Goal: Task Accomplishment & Management: Use online tool/utility

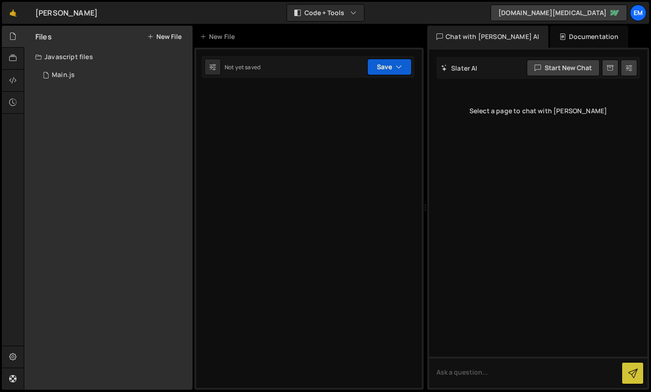
click at [400, 67] on icon "button" at bounding box center [399, 66] width 6 height 9
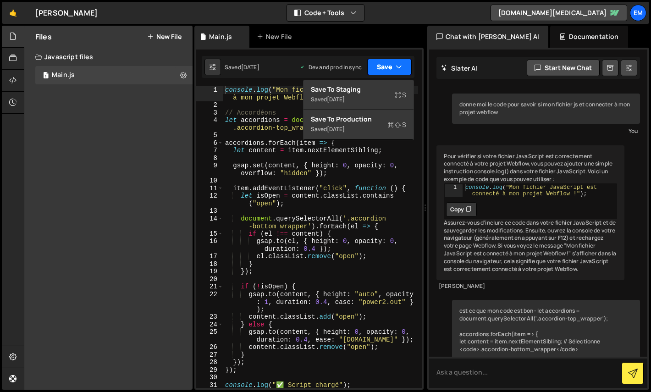
click at [403, 69] on button "Save" at bounding box center [389, 67] width 44 height 17
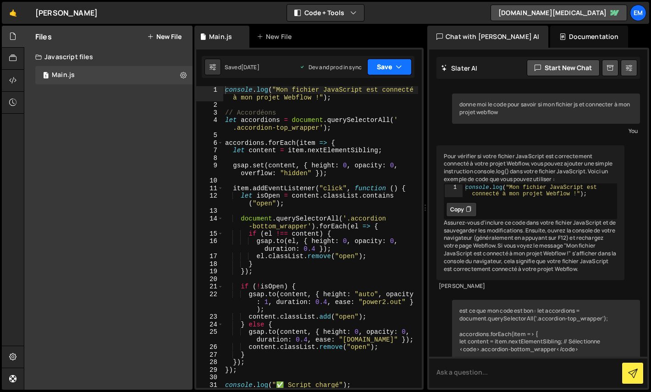
scroll to position [42902, 0]
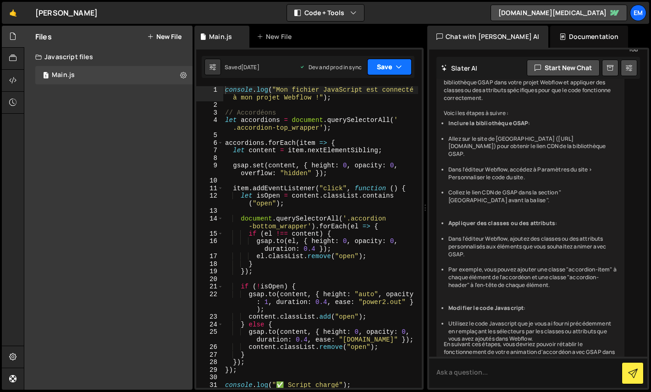
click at [403, 69] on button "Save" at bounding box center [389, 67] width 44 height 17
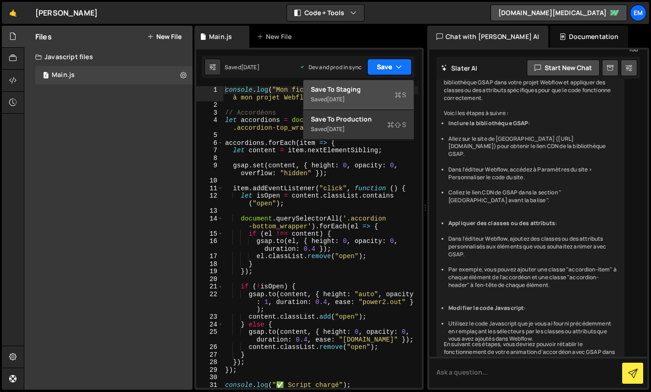
click at [383, 92] on div "Save to Staging S" at bounding box center [358, 89] width 95 height 9
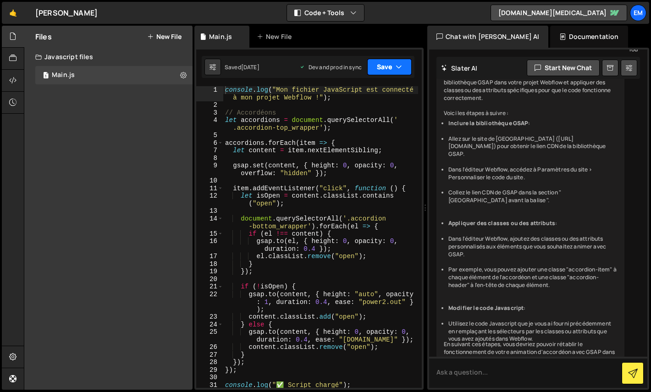
click at [408, 70] on button "Save" at bounding box center [389, 67] width 44 height 17
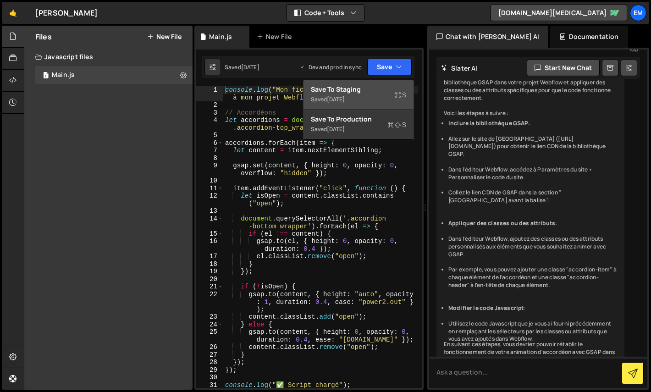
click at [377, 96] on div "Saved [DATE]" at bounding box center [358, 99] width 95 height 11
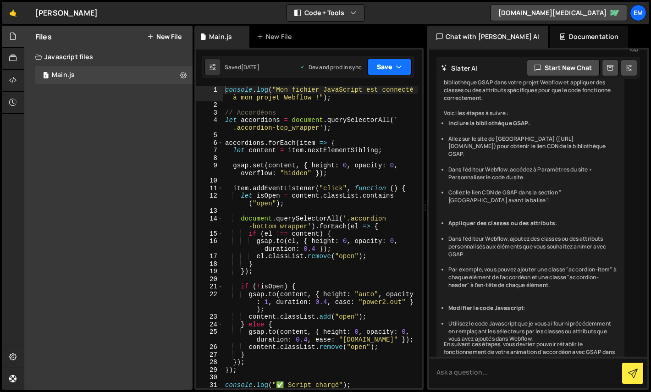
click at [395, 66] on button "Save" at bounding box center [389, 67] width 44 height 17
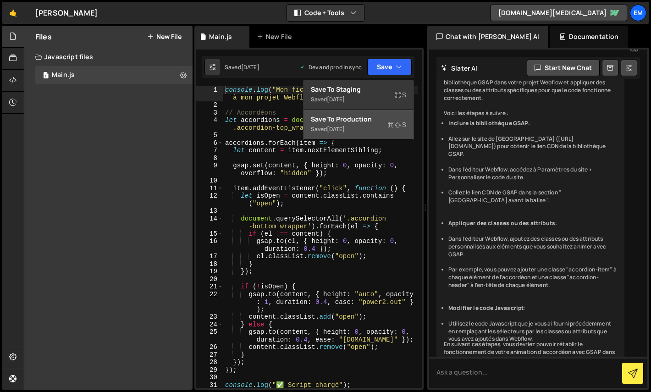
click at [375, 118] on div "Save to Production S" at bounding box center [358, 119] width 95 height 9
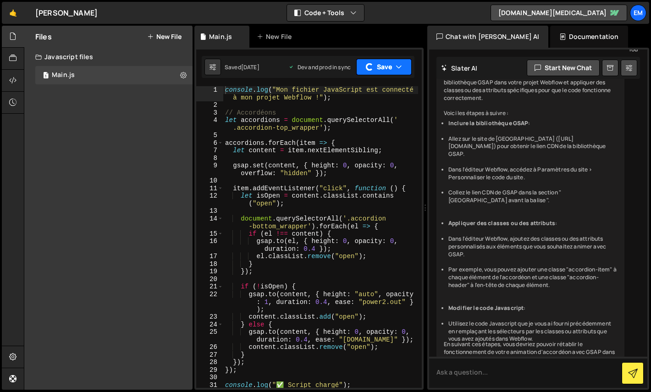
click at [394, 73] on button "Save" at bounding box center [383, 67] width 55 height 17
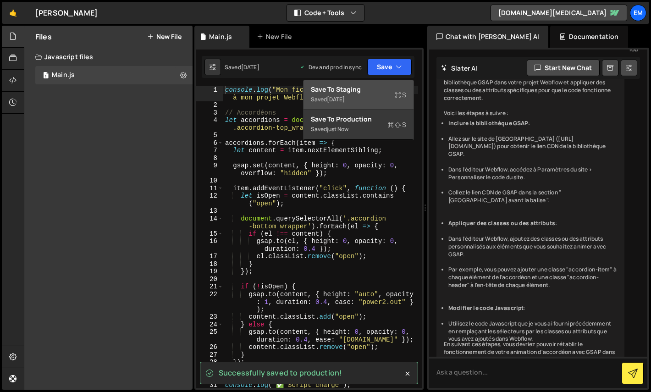
click at [376, 89] on div "Save to Staging S" at bounding box center [358, 89] width 95 height 9
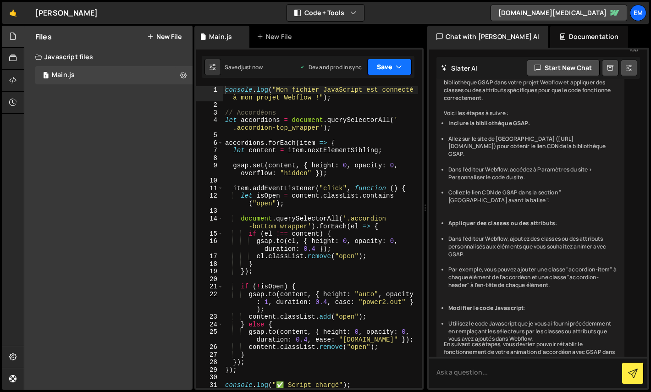
click at [399, 72] on button "Save" at bounding box center [389, 67] width 44 height 17
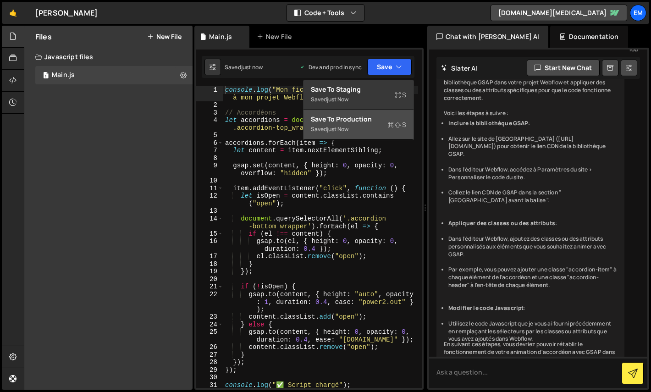
click at [380, 112] on button "Save to Production S Saved just now" at bounding box center [359, 125] width 110 height 30
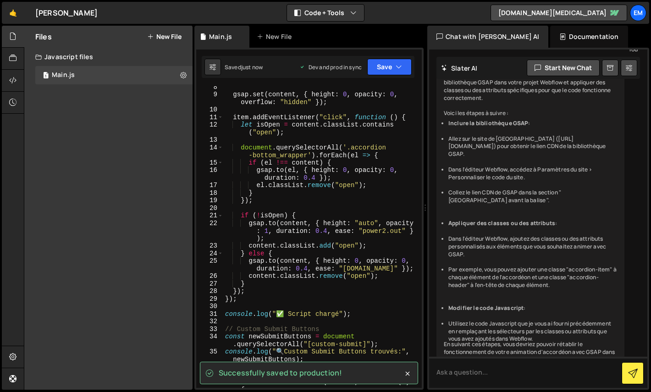
scroll to position [0, 0]
